Goal: Task Accomplishment & Management: Manage account settings

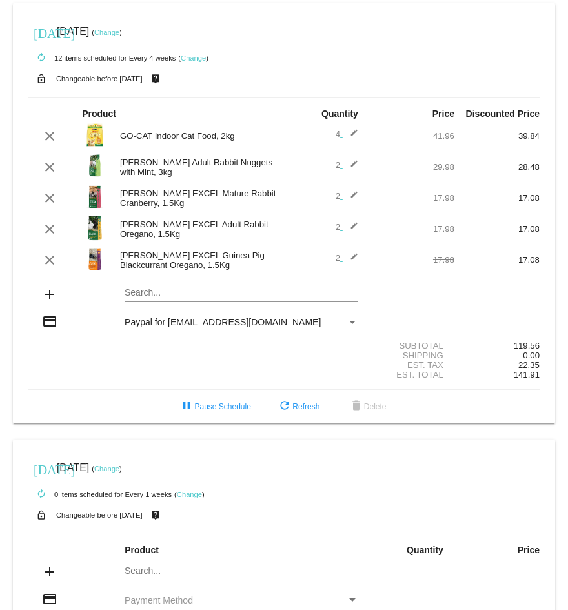
click at [161, 292] on mat-card "[DATE] [DATE] ( Change ) autorenew 12 items scheduled for Every 4 weeks ( Chang…" at bounding box center [284, 213] width 542 height 420
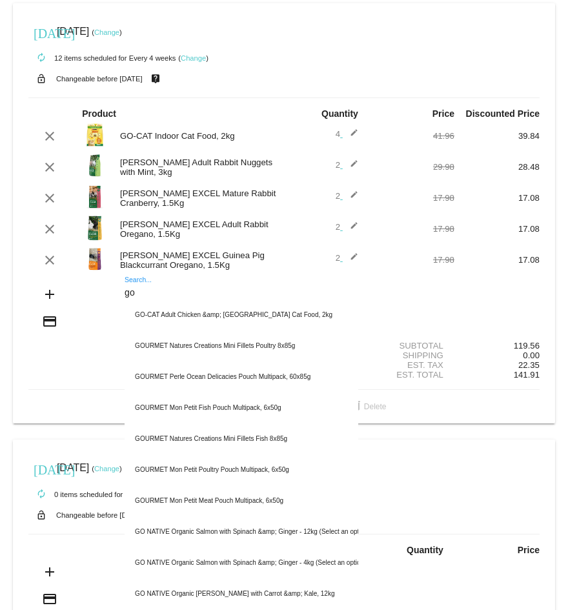
type input "g"
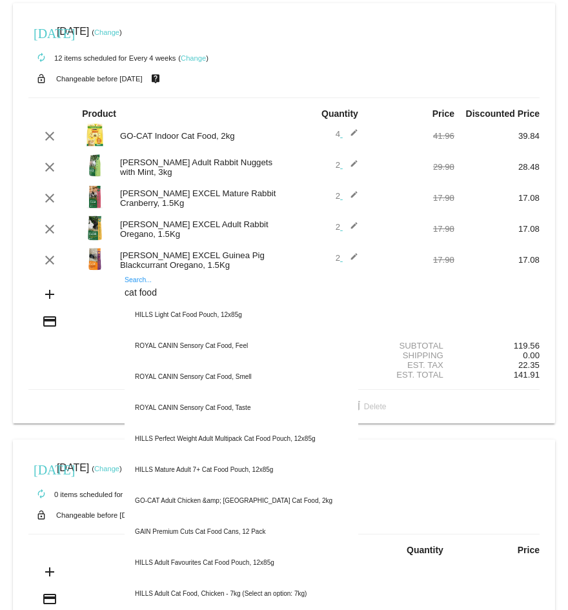
type input "cat food"
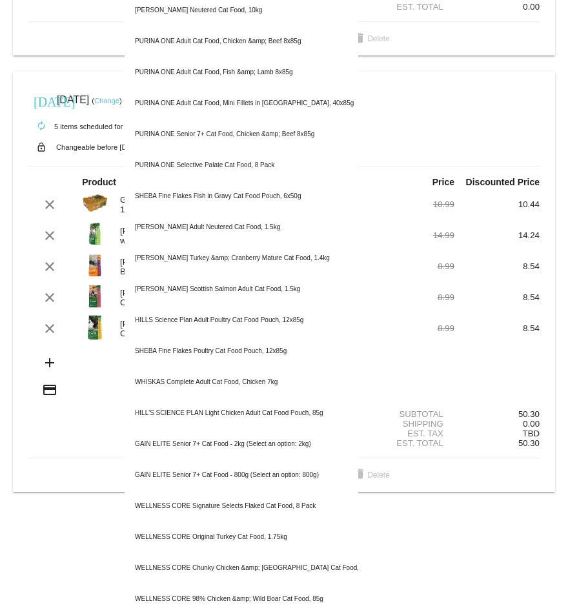
scroll to position [543, 0]
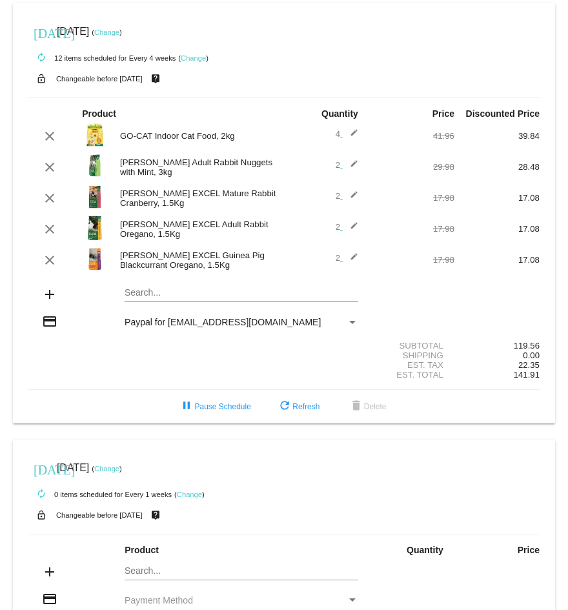
click at [163, 298] on div "Search..." at bounding box center [242, 289] width 234 height 25
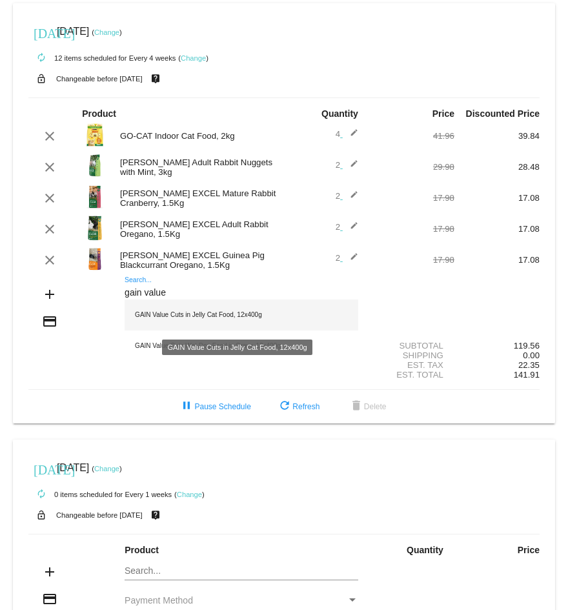
type input "gain value"
click at [177, 314] on div "GAIN Value Cuts in Jelly Cat Food, 12x400g" at bounding box center [242, 314] width 234 height 31
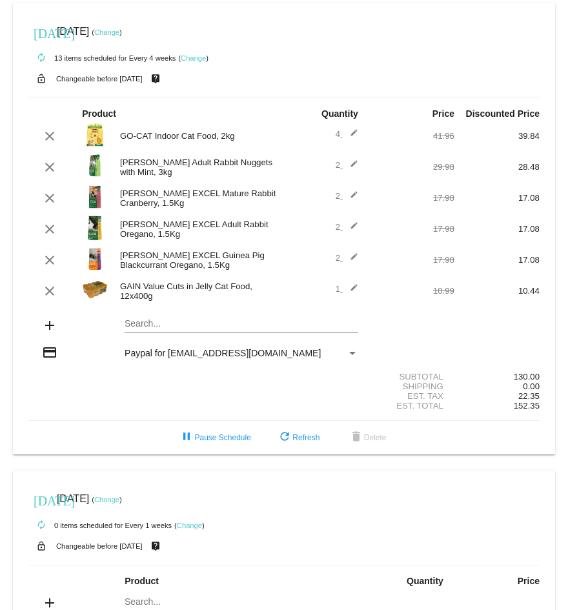
click at [348, 284] on mat-icon "edit" at bounding box center [350, 290] width 15 height 15
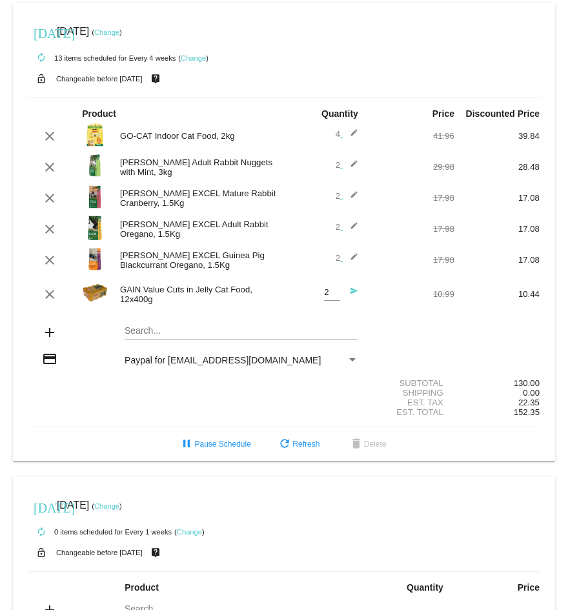
click at [328, 291] on input "2" at bounding box center [332, 293] width 16 height 10
type input "3"
click at [328, 292] on input "3" at bounding box center [332, 293] width 16 height 10
click at [346, 166] on mat-icon "edit" at bounding box center [350, 166] width 15 height 15
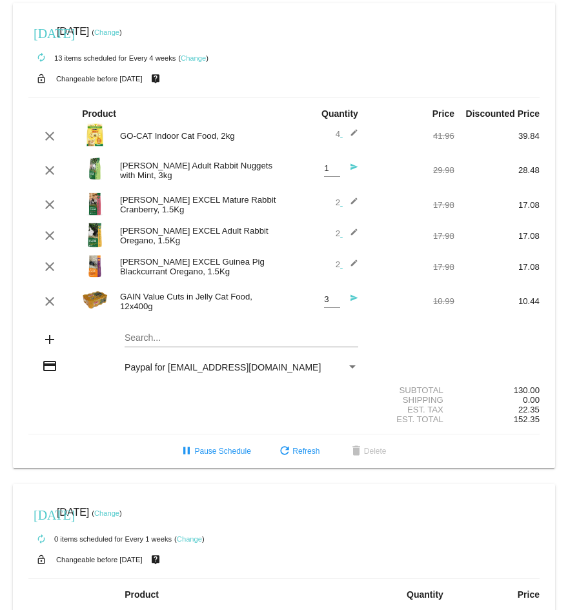
type input "1"
click at [331, 172] on input "1" at bounding box center [332, 169] width 16 height 10
click at [345, 199] on mat-icon "edit" at bounding box center [350, 204] width 15 height 15
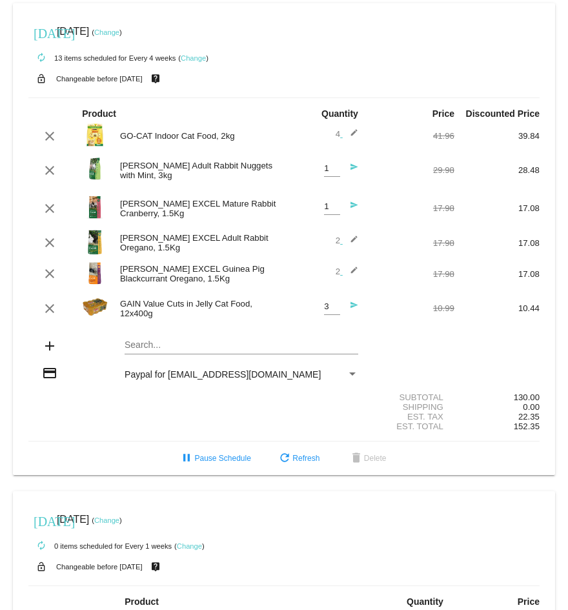
type input "1"
click at [330, 208] on input "1" at bounding box center [332, 207] width 16 height 10
click at [344, 234] on div "clear [PERSON_NAME] EXCEL Adult Rabbit Oregano, 1.5Kg 2 edit 17.98 17.08" at bounding box center [283, 243] width 511 height 28
click at [343, 238] on mat-icon "edit" at bounding box center [350, 242] width 15 height 15
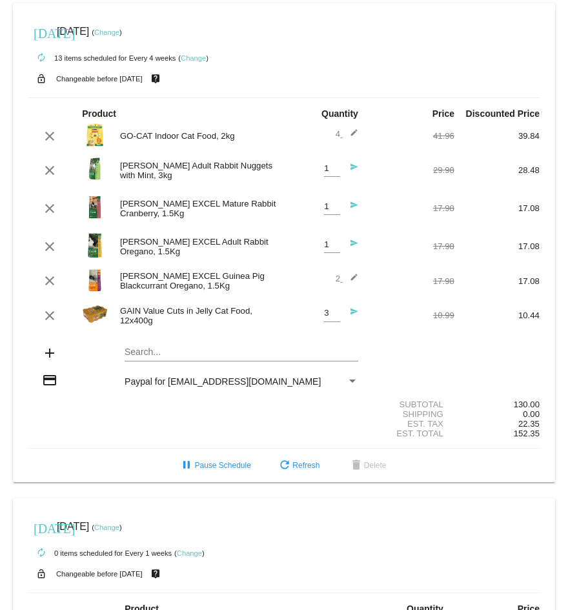
type input "1"
click at [328, 247] on input "1" at bounding box center [332, 245] width 16 height 10
click at [346, 277] on mat-icon "edit" at bounding box center [350, 280] width 15 height 15
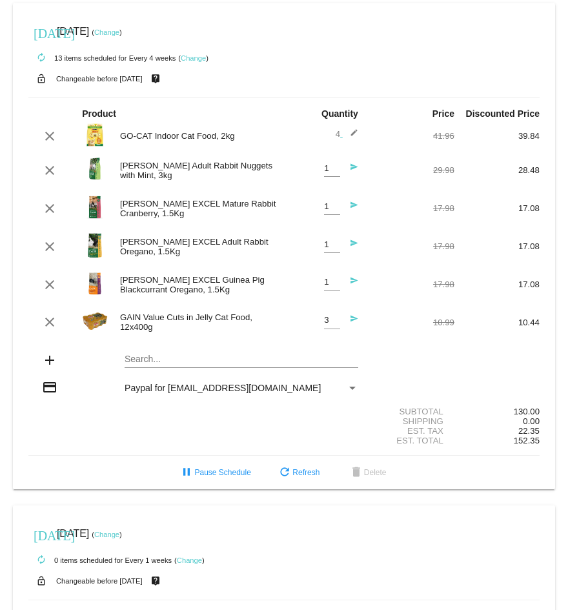
type input "1"
click at [330, 286] on input "1" at bounding box center [332, 282] width 16 height 10
click at [301, 470] on span "refresh Refresh" at bounding box center [298, 472] width 43 height 9
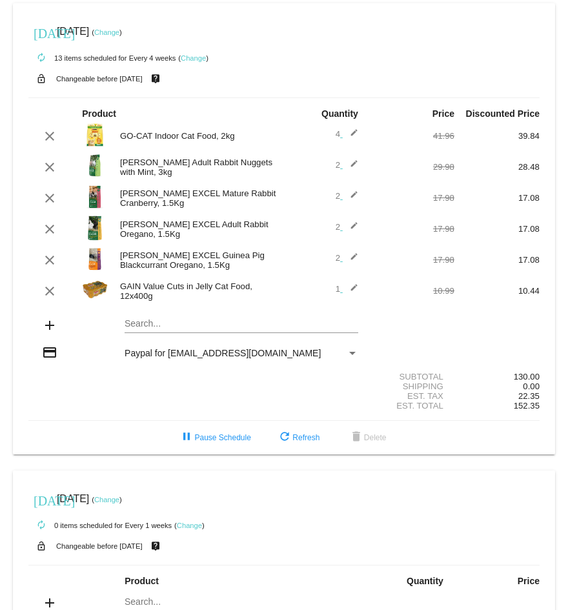
click at [348, 288] on mat-icon "edit" at bounding box center [350, 290] width 15 height 15
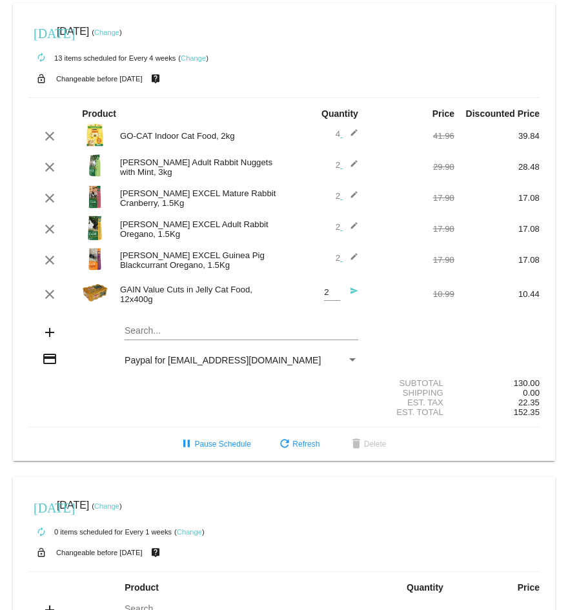
click at [329, 288] on input "2" at bounding box center [332, 293] width 16 height 10
type input "3"
click at [329, 288] on input "3" at bounding box center [332, 293] width 16 height 10
click at [292, 440] on span "refresh Refresh" at bounding box center [298, 443] width 43 height 9
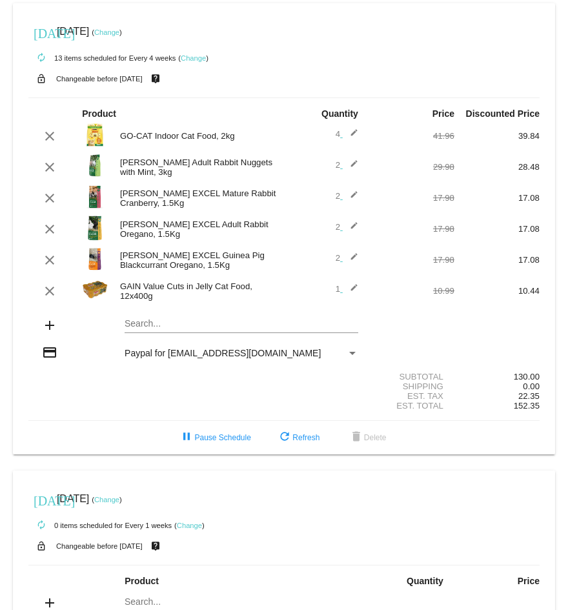
click at [347, 284] on mat-icon "edit" at bounding box center [350, 290] width 15 height 15
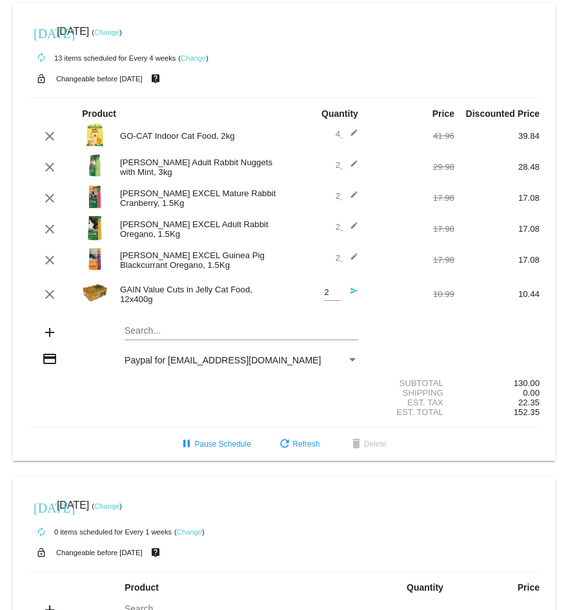
type input "2"
click at [330, 292] on input "2" at bounding box center [332, 293] width 16 height 10
click at [370, 325] on div "add Search..." at bounding box center [283, 333] width 511 height 37
click at [350, 290] on mat-icon "send" at bounding box center [350, 294] width 15 height 15
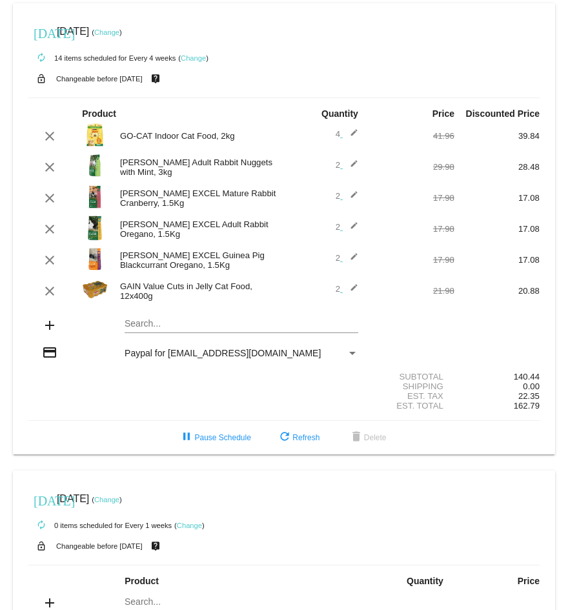
click at [348, 159] on mat-icon "edit" at bounding box center [350, 166] width 15 height 15
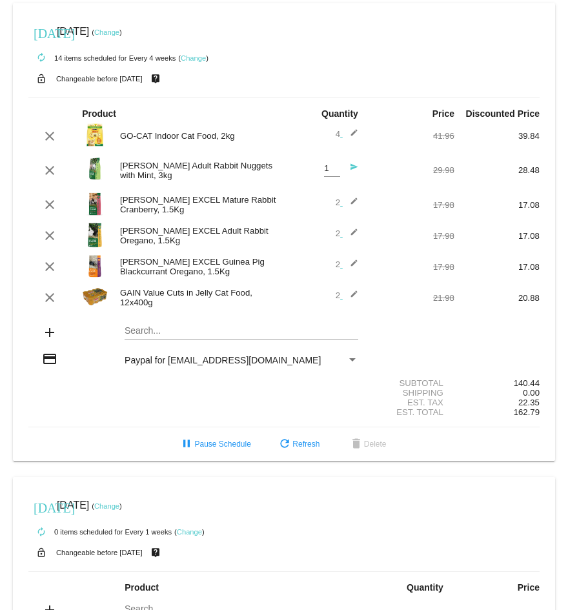
type input "1"
click at [330, 172] on input "1" at bounding box center [332, 169] width 16 height 10
click at [343, 166] on mat-icon "send" at bounding box center [350, 170] width 15 height 15
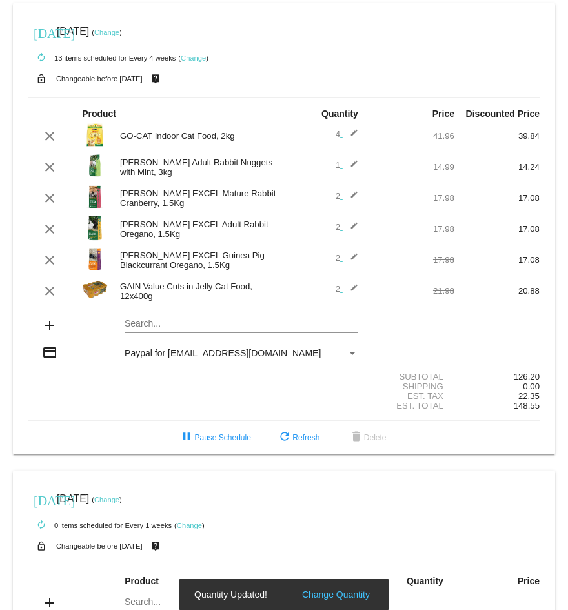
click at [346, 196] on mat-icon "edit" at bounding box center [350, 197] width 15 height 15
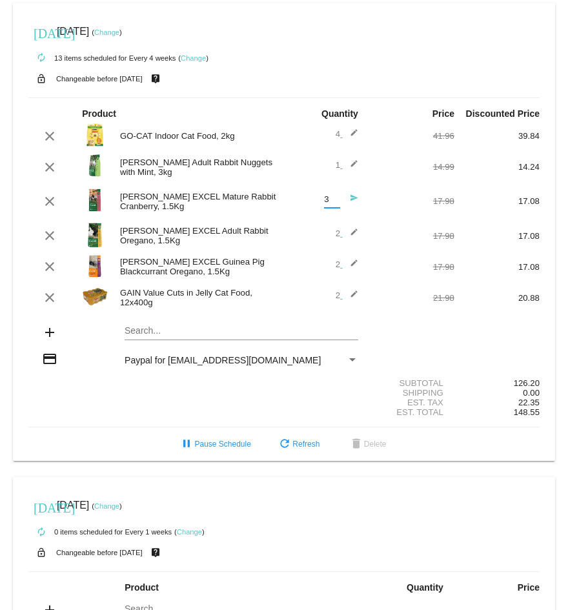
click at [328, 199] on input "3" at bounding box center [332, 200] width 16 height 10
click at [328, 202] on input "2" at bounding box center [332, 200] width 16 height 10
type input "1"
click at [328, 202] on input "1" at bounding box center [332, 200] width 16 height 10
click at [343, 197] on mat-icon "send" at bounding box center [350, 201] width 15 height 15
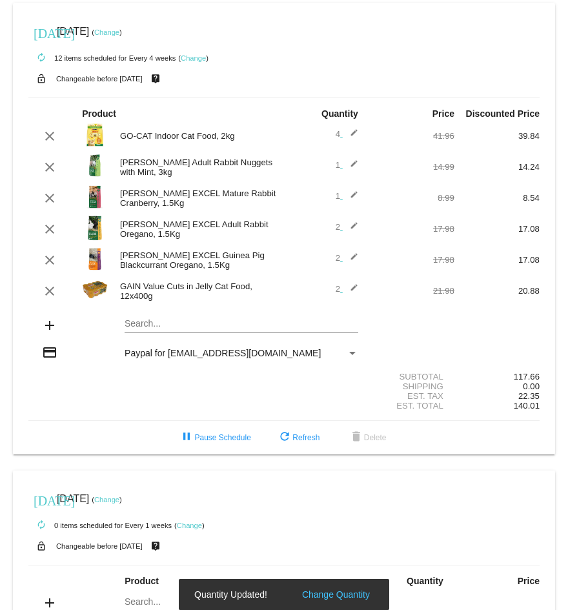
click at [345, 228] on mat-icon "edit" at bounding box center [350, 228] width 15 height 15
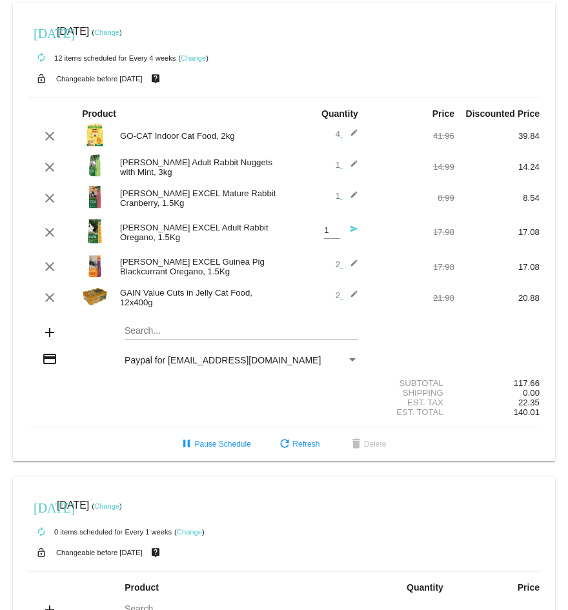
type input "1"
click at [327, 234] on input "1" at bounding box center [332, 231] width 16 height 10
click at [347, 228] on mat-icon "send" at bounding box center [350, 232] width 15 height 15
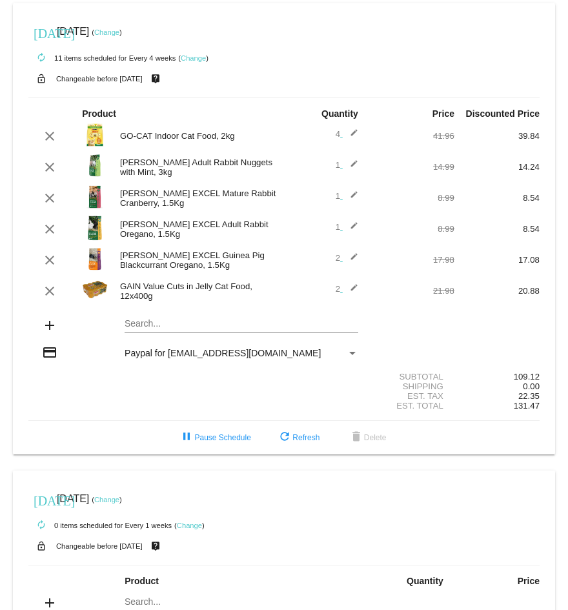
click at [350, 259] on mat-icon "edit" at bounding box center [350, 259] width 15 height 15
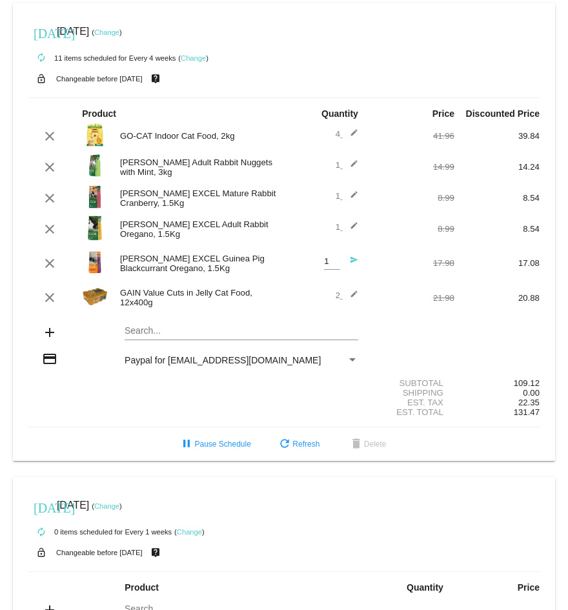
type input "1"
click at [328, 262] on input "1" at bounding box center [332, 262] width 16 height 10
click at [346, 256] on mat-icon "send" at bounding box center [350, 263] width 15 height 15
